Goal: Task Accomplishment & Management: Complete application form

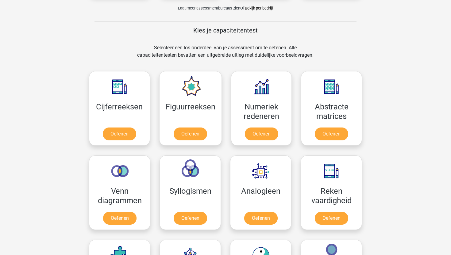
scroll to position [224, 0]
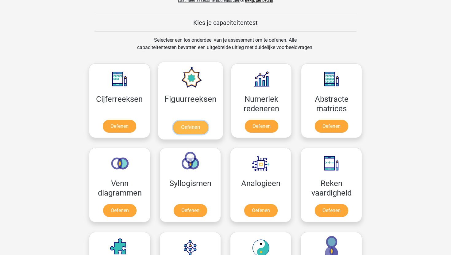
click at [185, 121] on link "Oefenen" at bounding box center [190, 128] width 35 height 14
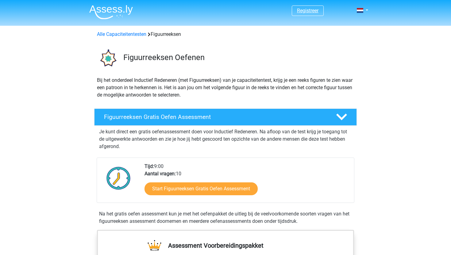
click at [310, 14] on link "Registreer" at bounding box center [307, 11] width 21 height 6
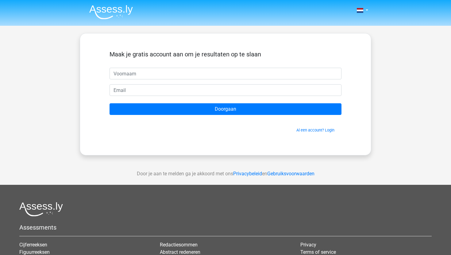
click at [160, 68] on input "text" at bounding box center [226, 74] width 232 height 12
click at [139, 69] on input "text" at bounding box center [226, 74] width 232 height 12
click at [95, 53] on div "Maak je gratis account aan om je resultaten op te slaan Doorgaan Al een account…" at bounding box center [226, 94] width 262 height 92
